Goal: Task Accomplishment & Management: Manage account settings

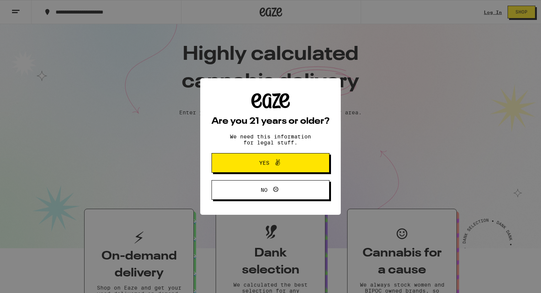
click at [292, 166] on span "Yes" at bounding box center [270, 163] width 57 height 10
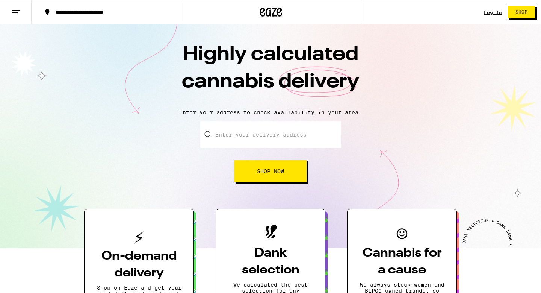
click at [499, 13] on link "Log In" at bounding box center [493, 12] width 18 height 5
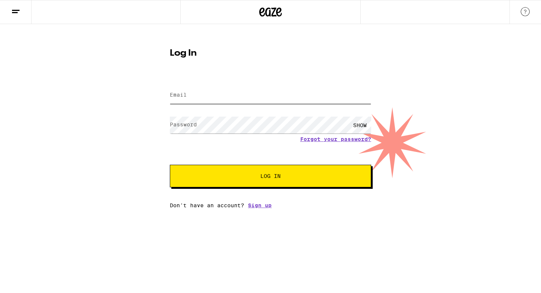
click at [230, 97] on input "Email" at bounding box center [270, 95] width 201 height 17
type input "[EMAIL_ADDRESS][DOMAIN_NAME]"
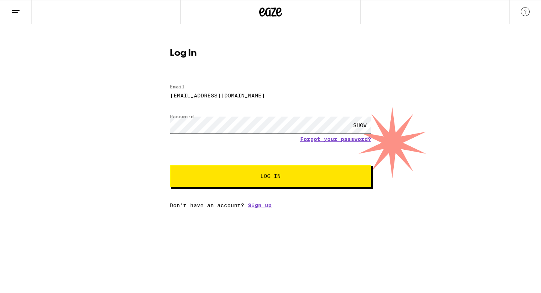
click at [170, 164] on button "Log In" at bounding box center [270, 175] width 201 height 23
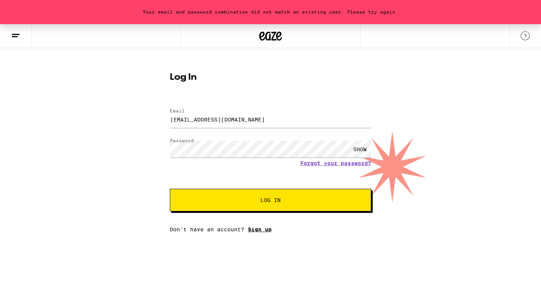
click at [264, 231] on link "Sign up" at bounding box center [260, 229] width 24 height 6
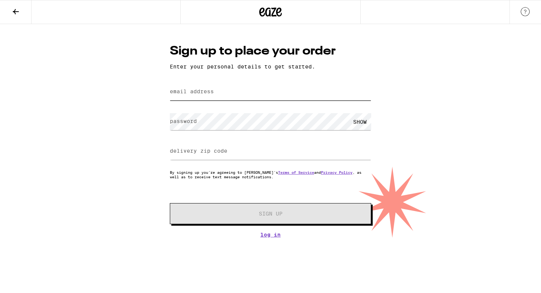
click at [214, 95] on input "email address" at bounding box center [270, 91] width 201 height 17
click at [201, 94] on label "email address" at bounding box center [192, 91] width 44 height 6
type input "[EMAIL_ADDRESS][DOMAIN_NAME]"
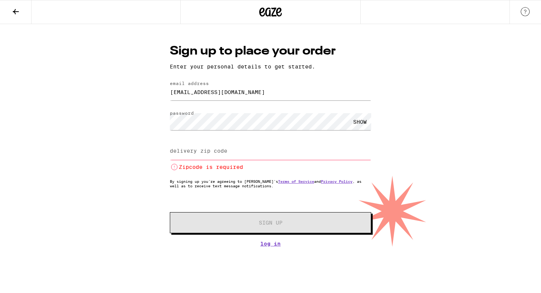
click at [364, 126] on div "SHOW" at bounding box center [360, 121] width 23 height 17
click at [310, 152] on input "delivery zip code" at bounding box center [270, 151] width 201 height 17
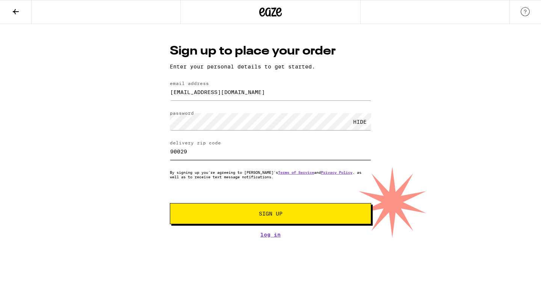
type input "90029"
click at [272, 210] on button "Sign Up" at bounding box center [270, 213] width 201 height 21
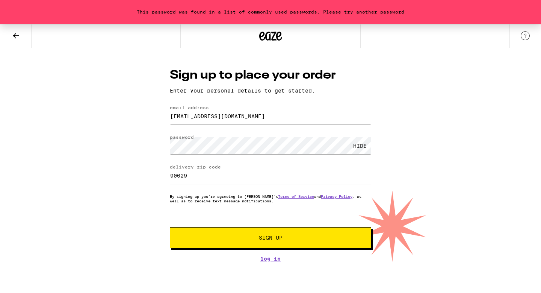
click at [244, 237] on span "Sign Up" at bounding box center [270, 237] width 149 height 5
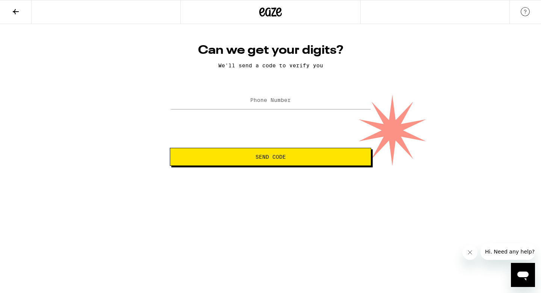
click at [285, 102] on label "Phone Number" at bounding box center [270, 100] width 41 height 6
type input "[PHONE_NUMBER]"
click at [289, 158] on span "Send Code" at bounding box center [270, 156] width 189 height 5
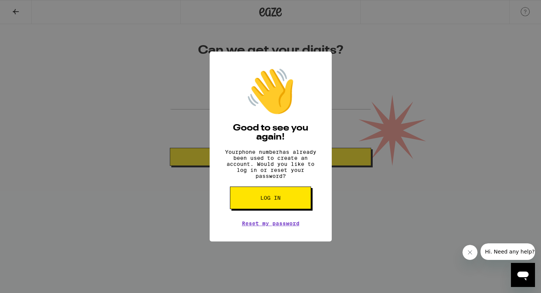
click at [274, 200] on span "Log in" at bounding box center [270, 197] width 20 height 5
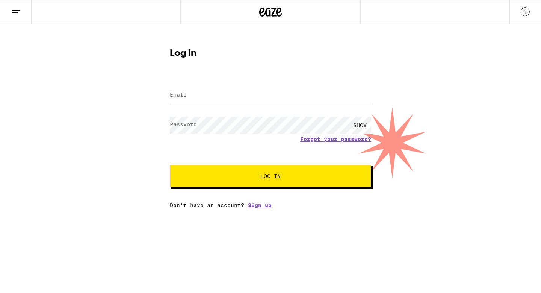
click at [263, 109] on form "Email Email Password Password SHOW Forgot your password? Log In" at bounding box center [270, 132] width 201 height 110
click at [259, 104] on div at bounding box center [270, 95] width 201 height 22
click at [259, 101] on input "Email" at bounding box center [270, 95] width 201 height 17
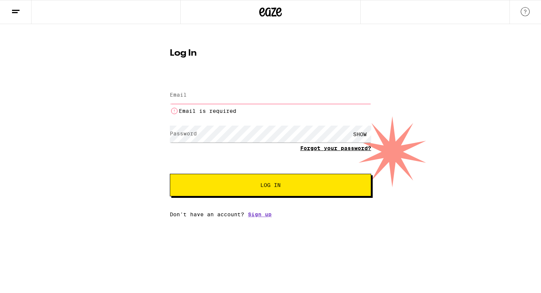
click at [339, 149] on link "Forgot your password?" at bounding box center [335, 148] width 71 height 6
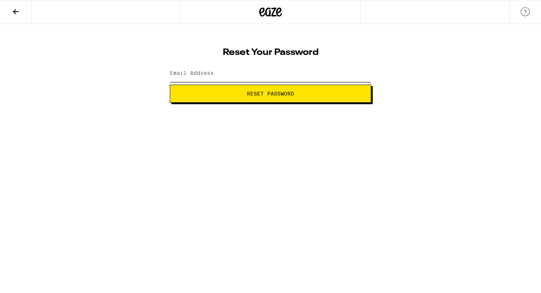
click at [278, 73] on input "Email Address" at bounding box center [270, 73] width 201 height 17
type input "[EMAIL_ADDRESS]"
click at [16, 20] on button at bounding box center [16, 12] width 32 height 24
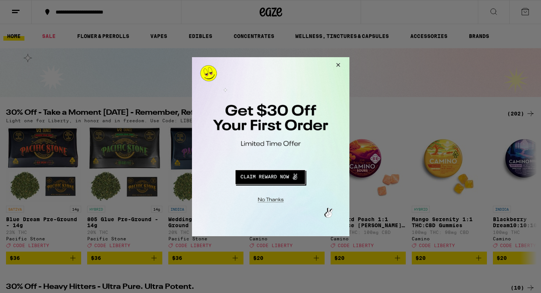
click at [23, 12] on div at bounding box center [270, 146] width 541 height 293
click at [339, 65] on button "Close Modal" at bounding box center [336, 66] width 20 height 18
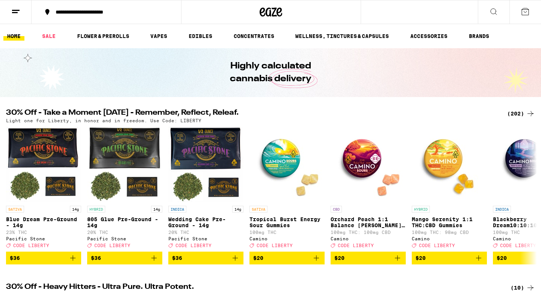
click at [15, 14] on icon at bounding box center [15, 11] width 9 height 9
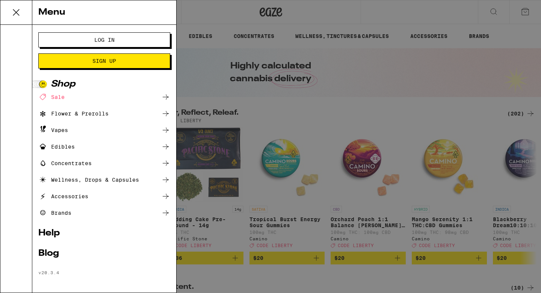
click at [91, 41] on span "Log In" at bounding box center [104, 39] width 71 height 5
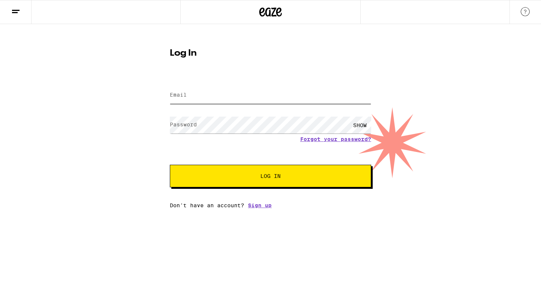
click at [213, 98] on input "Email" at bounding box center [270, 95] width 201 height 17
type input "[EMAIL_ADDRESS][DOMAIN_NAME]"
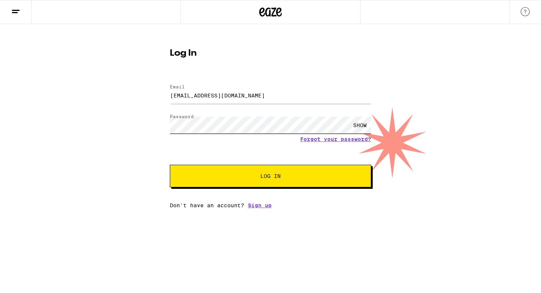
click at [170, 164] on button "Log In" at bounding box center [270, 175] width 201 height 23
